Goal: Transaction & Acquisition: Purchase product/service

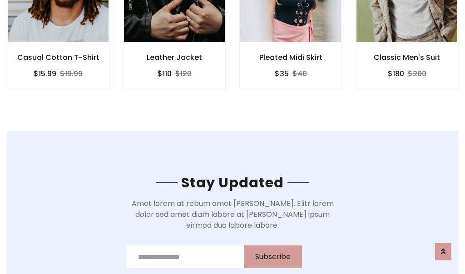
scroll to position [1367, 0]
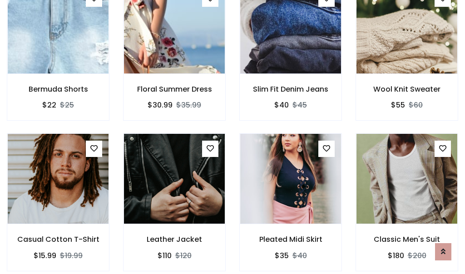
click at [232, 137] on div "Pleated Midi Skirt $35 $40" at bounding box center [290, 208] width 116 height 150
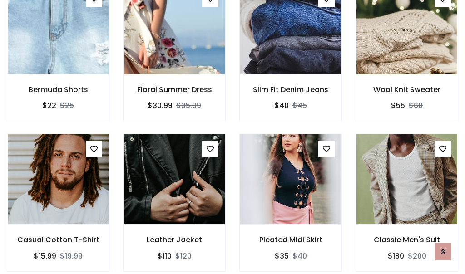
click at [232, 137] on div "Pleated Midi Skirt $35 $40" at bounding box center [290, 209] width 116 height 150
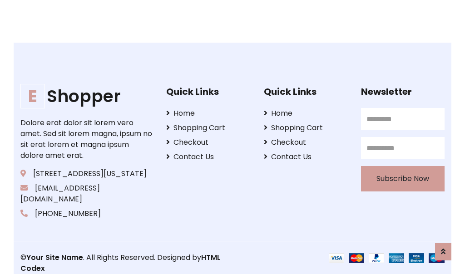
scroll to position [1728, 0]
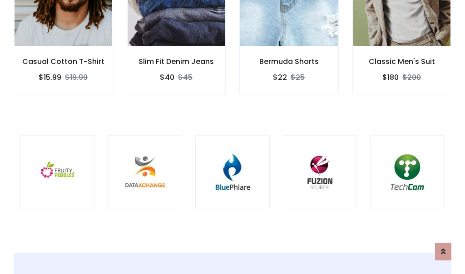
click at [232, 137] on div at bounding box center [232, 172] width 74 height 74
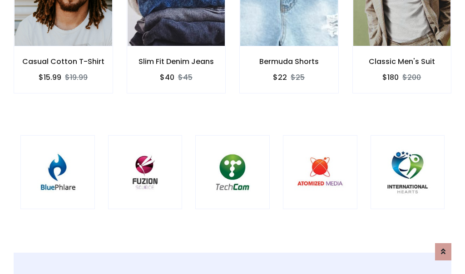
click at [232, 137] on div at bounding box center [232, 172] width 74 height 74
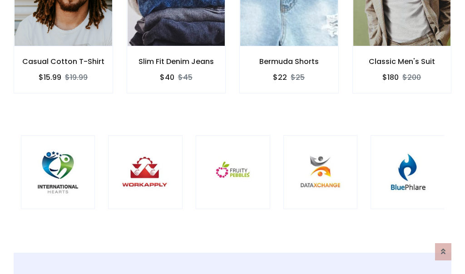
scroll to position [0, 0]
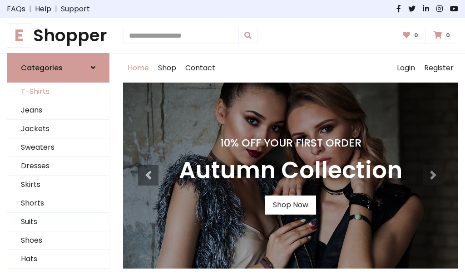
click at [58, 92] on link "T-Shirts" at bounding box center [58, 92] width 102 height 19
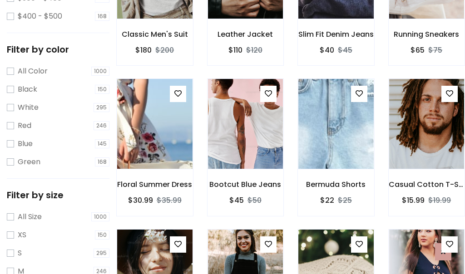
scroll to position [318, 0]
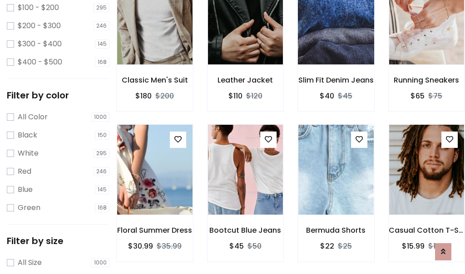
click at [335, 32] on img at bounding box center [336, 20] width 90 height 218
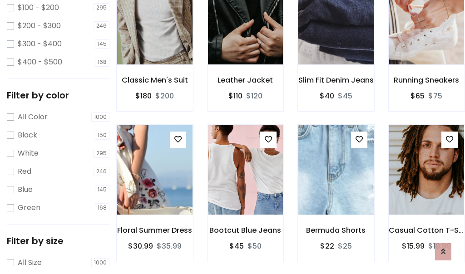
scroll to position [0, 0]
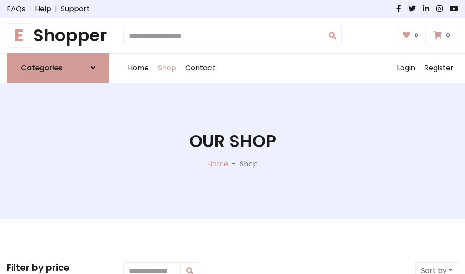
click at [58, 35] on h1 "E Shopper" at bounding box center [58, 35] width 103 height 20
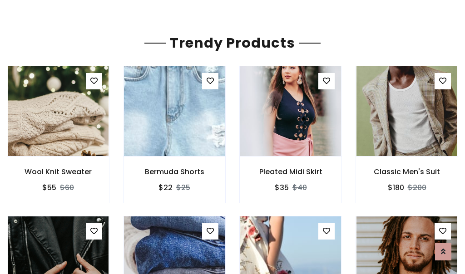
scroll to position [54, 0]
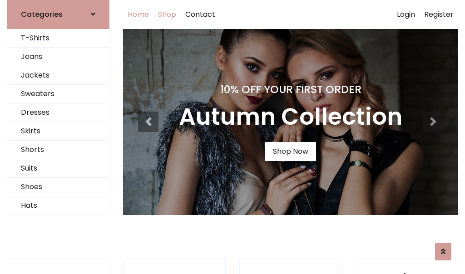
click at [168, 14] on link "Shop" at bounding box center [166, 14] width 27 height 29
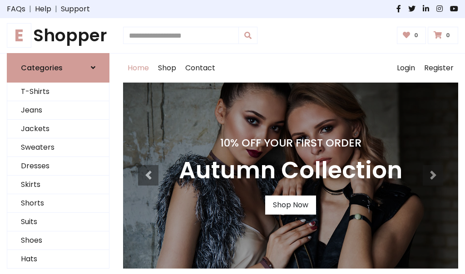
scroll to position [298, 0]
